Goal: Find specific page/section: Find specific page/section

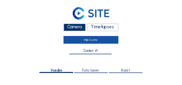
click at [93, 40] on link "Mijn C-site" at bounding box center [90, 40] width 54 height 8
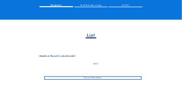
scroll to position [80, 0]
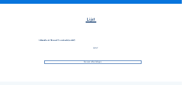
click at [93, 62] on div "Ga naar afbeeldingen" at bounding box center [92, 62] width 97 height 3
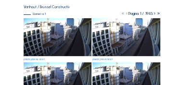
scroll to position [48, 0]
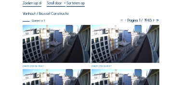
click at [127, 45] on img at bounding box center [125, 44] width 68 height 38
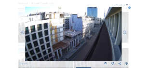
scroll to position [47, 0]
